Goal: Navigation & Orientation: Understand site structure

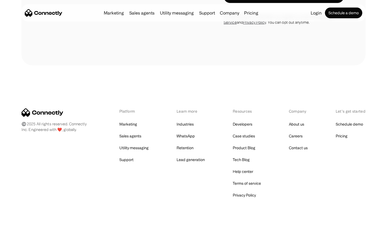
scroll to position [571, 0]
